Goal: Transaction & Acquisition: Purchase product/service

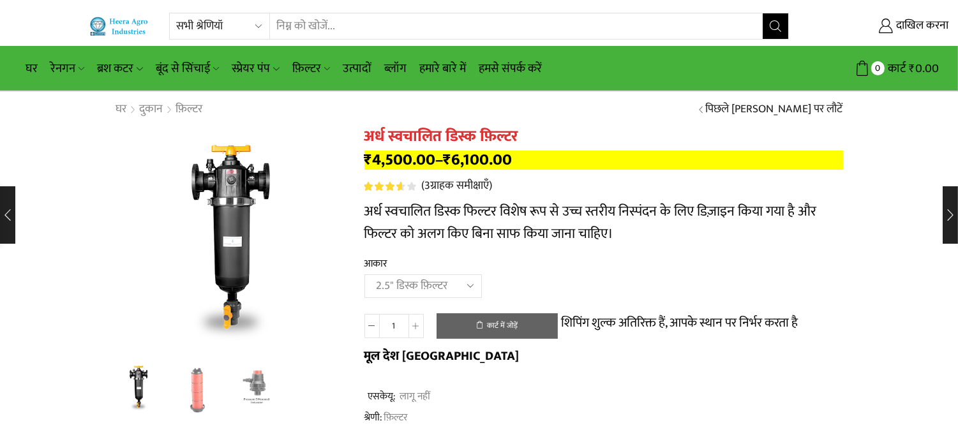
click at [364, 275] on select "एक विकल्प चुनें 2" डिस्क फ़िल्टर 2.5" डिस्क फ़िल्टर 3" डिस्क फ़िल्टर" at bounding box center [422, 286] width 117 height 24
select select "2.5" Disc Filter"
